Goal: Information Seeking & Learning: Find specific fact

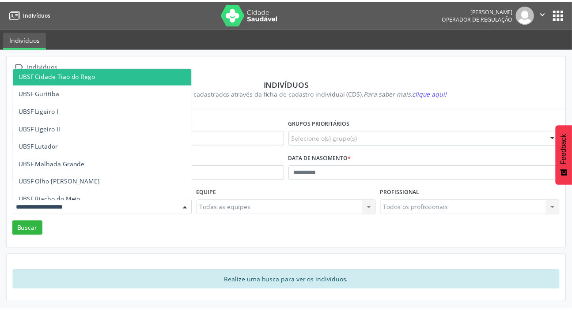
scroll to position [160, 0]
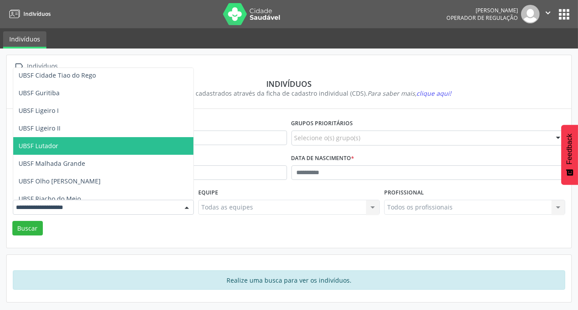
click at [80, 145] on span "UBSF Lutador" at bounding box center [103, 146] width 180 height 18
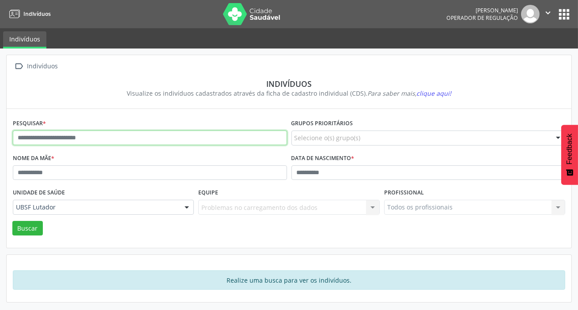
click at [90, 137] on input "text" at bounding box center [150, 138] width 274 height 15
type input "**********"
click at [12, 221] on button "Buscar" at bounding box center [27, 228] width 30 height 15
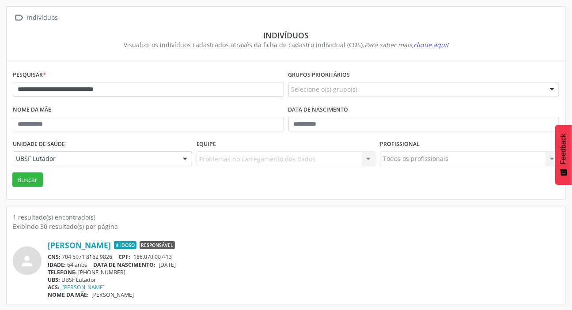
scroll to position [49, 0]
drag, startPoint x: 64, startPoint y: 256, endPoint x: 113, endPoint y: 257, distance: 48.6
click at [113, 257] on div "CNS: 704 6071 8162 9826 CPF: 186.070.007-13" at bounding box center [303, 257] width 511 height 8
copy div "704 6071 8162 9826"
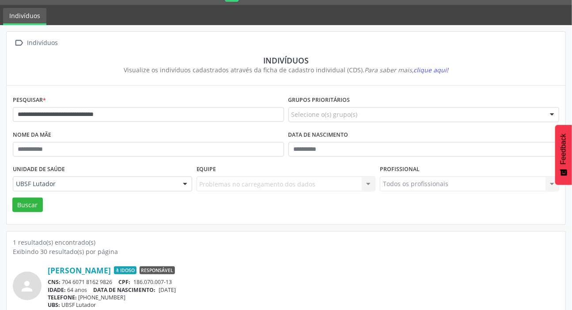
scroll to position [0, 0]
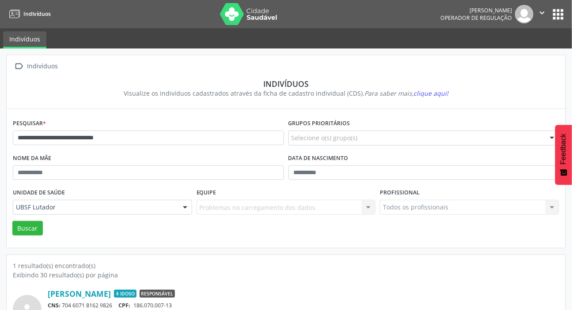
click at [561, 19] on button "apps" at bounding box center [557, 14] width 15 height 15
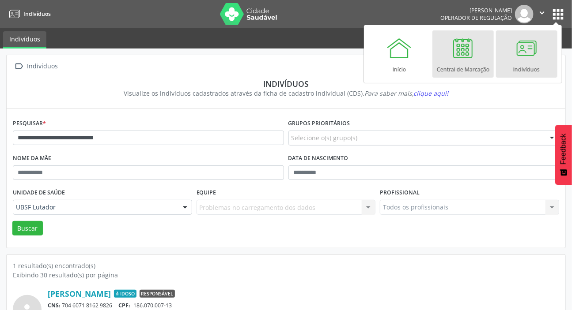
click at [469, 59] on div at bounding box center [462, 48] width 26 height 26
